Goal: Navigation & Orientation: Find specific page/section

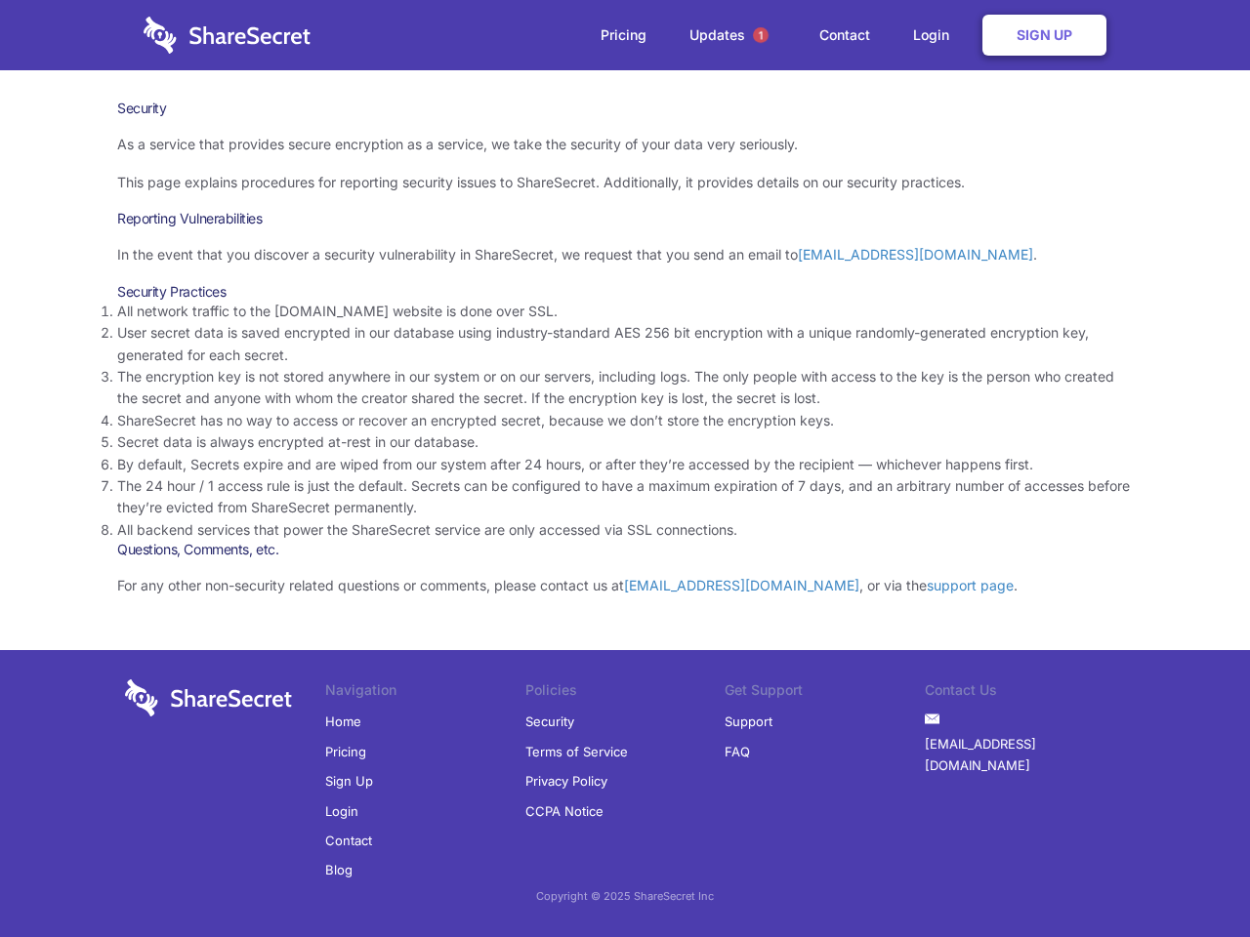
click at [625, 469] on li "By default, Secrets expire and are wiped from our system after 24 hours, or aft…" at bounding box center [625, 464] width 1016 height 21
click at [761, 35] on span "1" at bounding box center [761, 35] width 16 height 16
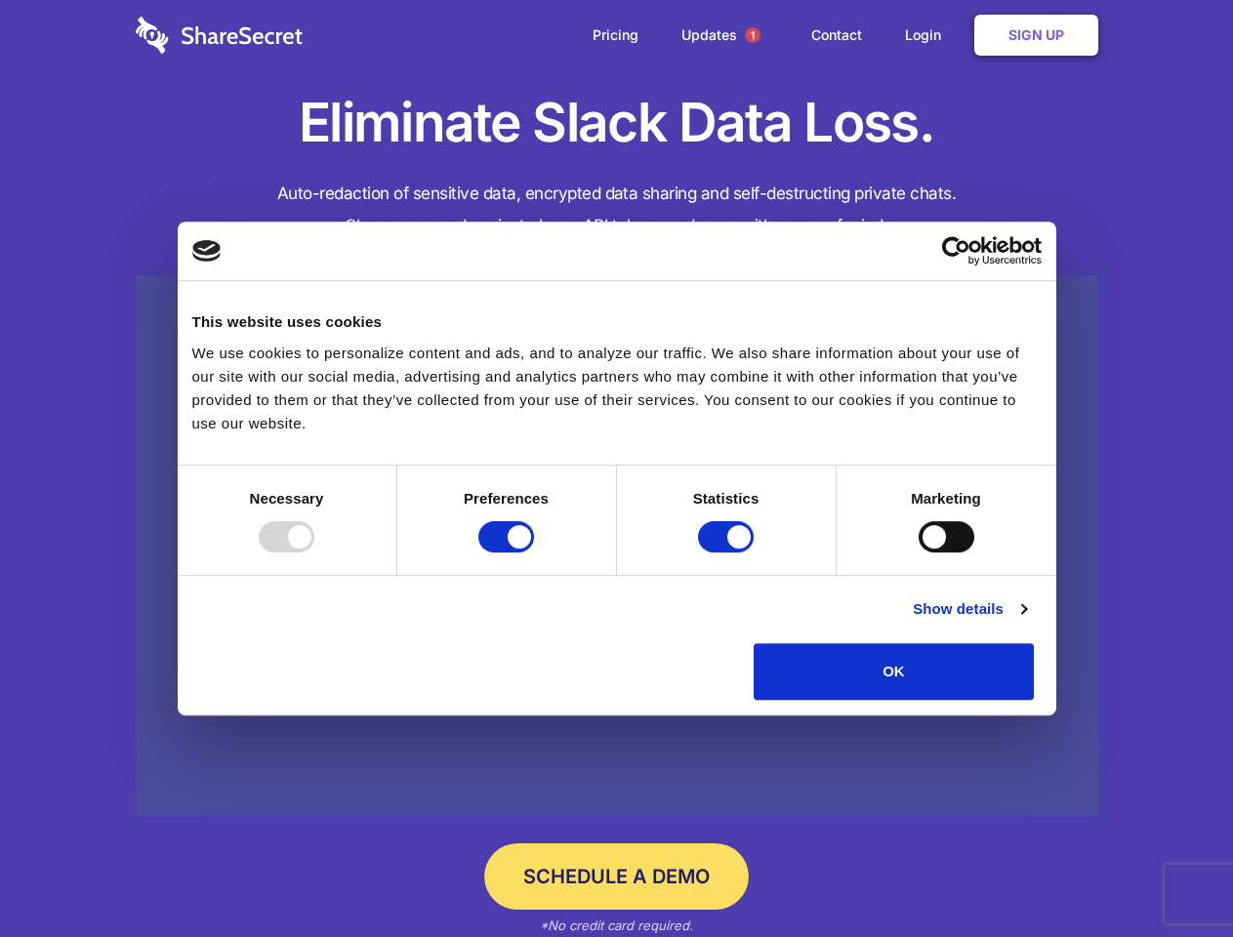
click at [314, 553] on div at bounding box center [287, 536] width 56 height 31
click at [534, 553] on input "Preferences" at bounding box center [506, 536] width 56 height 31
checkbox input "false"
click at [728, 553] on input "Statistics" at bounding box center [726, 536] width 56 height 31
checkbox input "false"
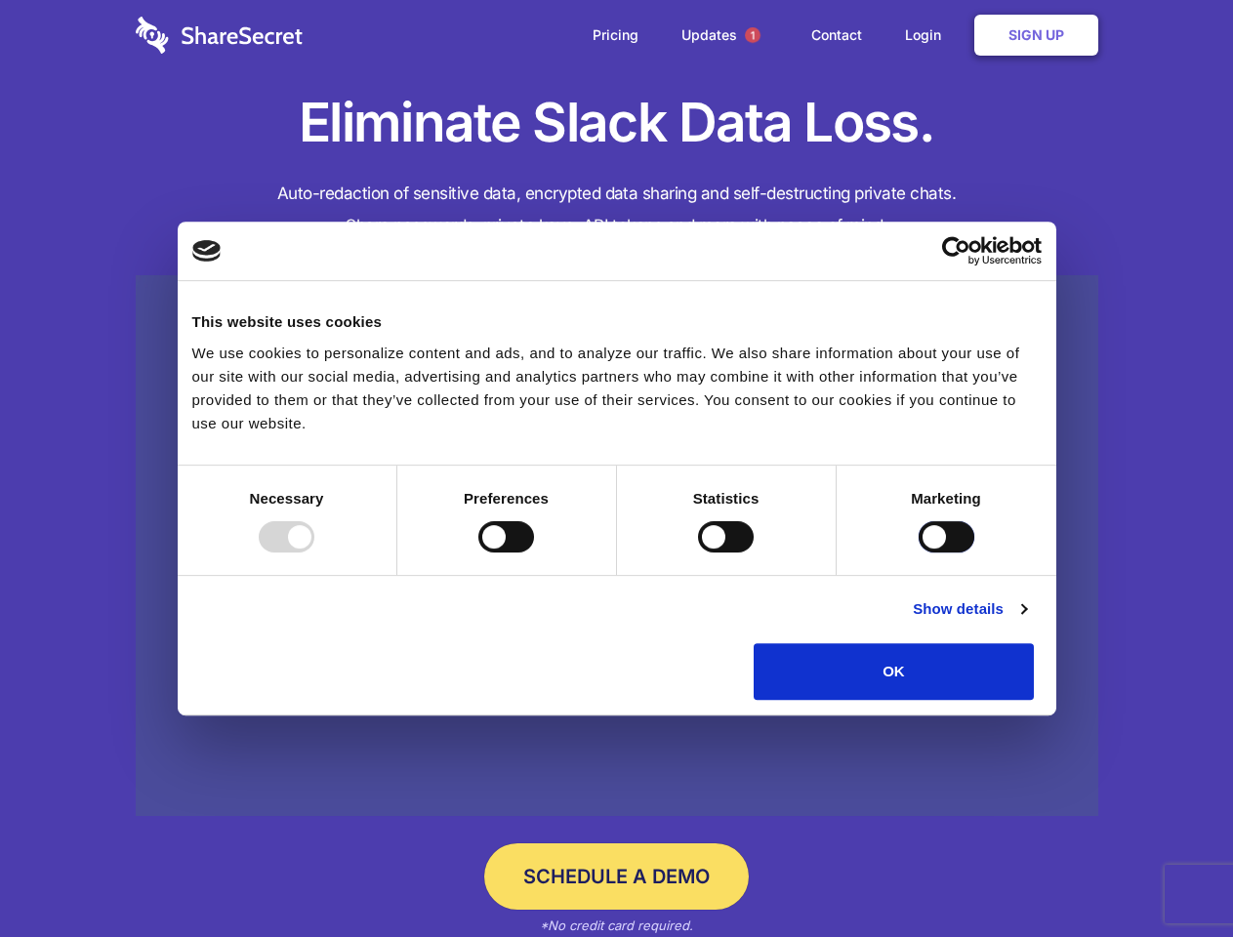
click at [919, 553] on input "Marketing" at bounding box center [947, 536] width 56 height 31
checkbox input "true"
click at [1026, 621] on link "Show details" at bounding box center [969, 609] width 113 height 23
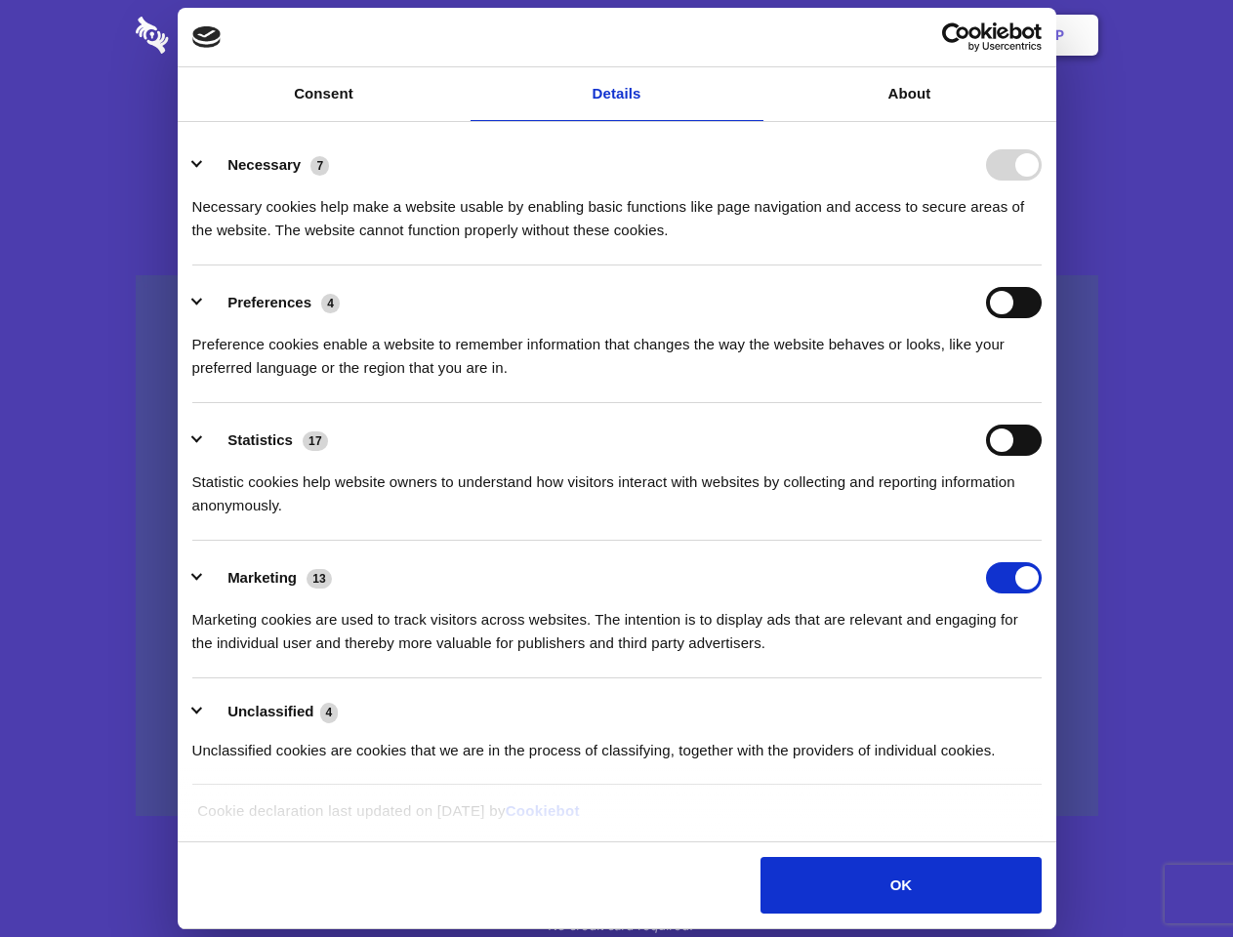
click at [1042, 266] on li "Necessary 7 Necessary cookies help make a website usable by enabling basic func…" at bounding box center [617, 197] width 850 height 138
click at [752, 35] on span "1" at bounding box center [753, 35] width 16 height 16
